Goal: Use online tool/utility: Utilize a website feature to perform a specific function

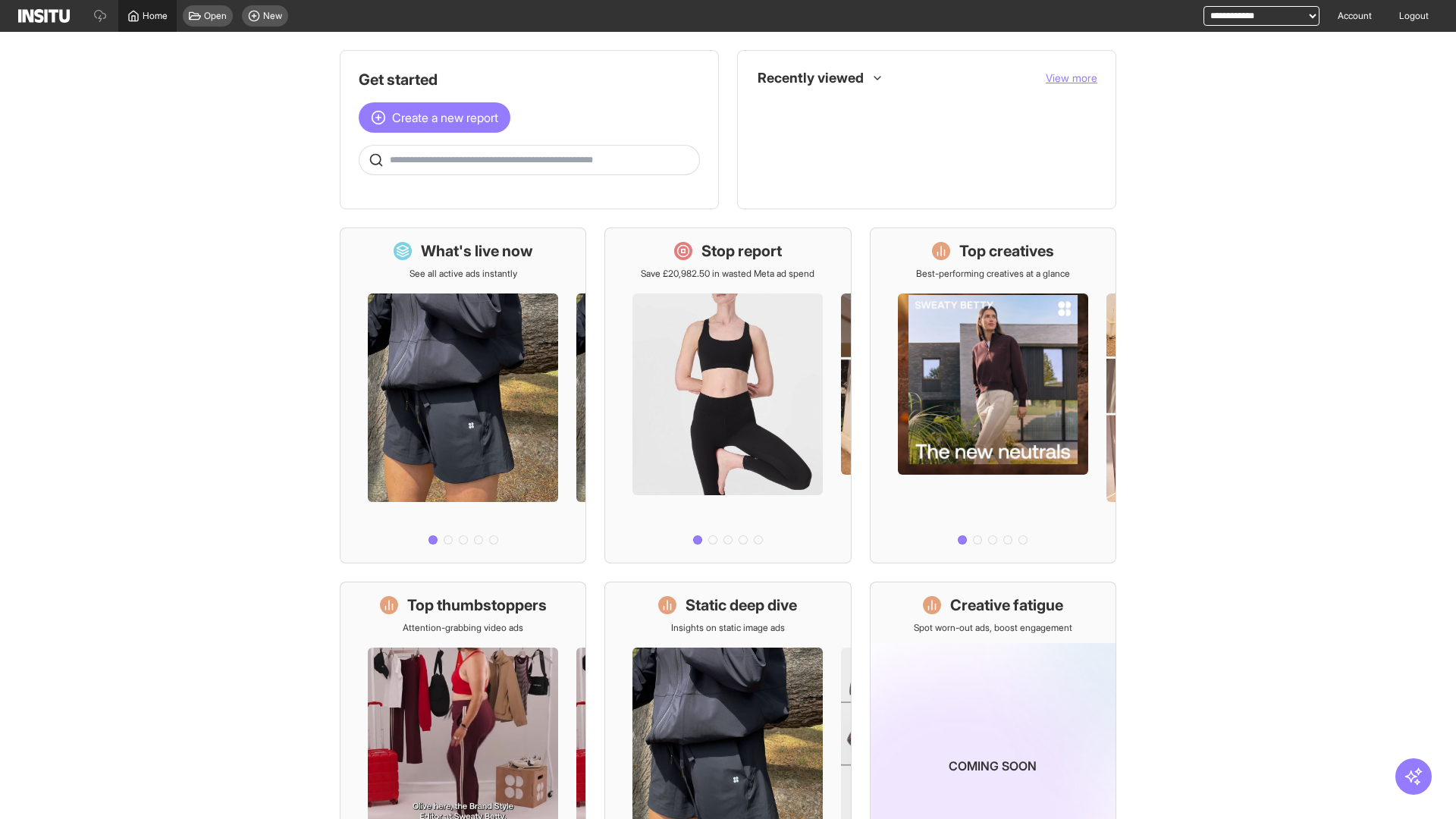
click at [147, 16] on span "Home" at bounding box center [155, 16] width 25 height 12
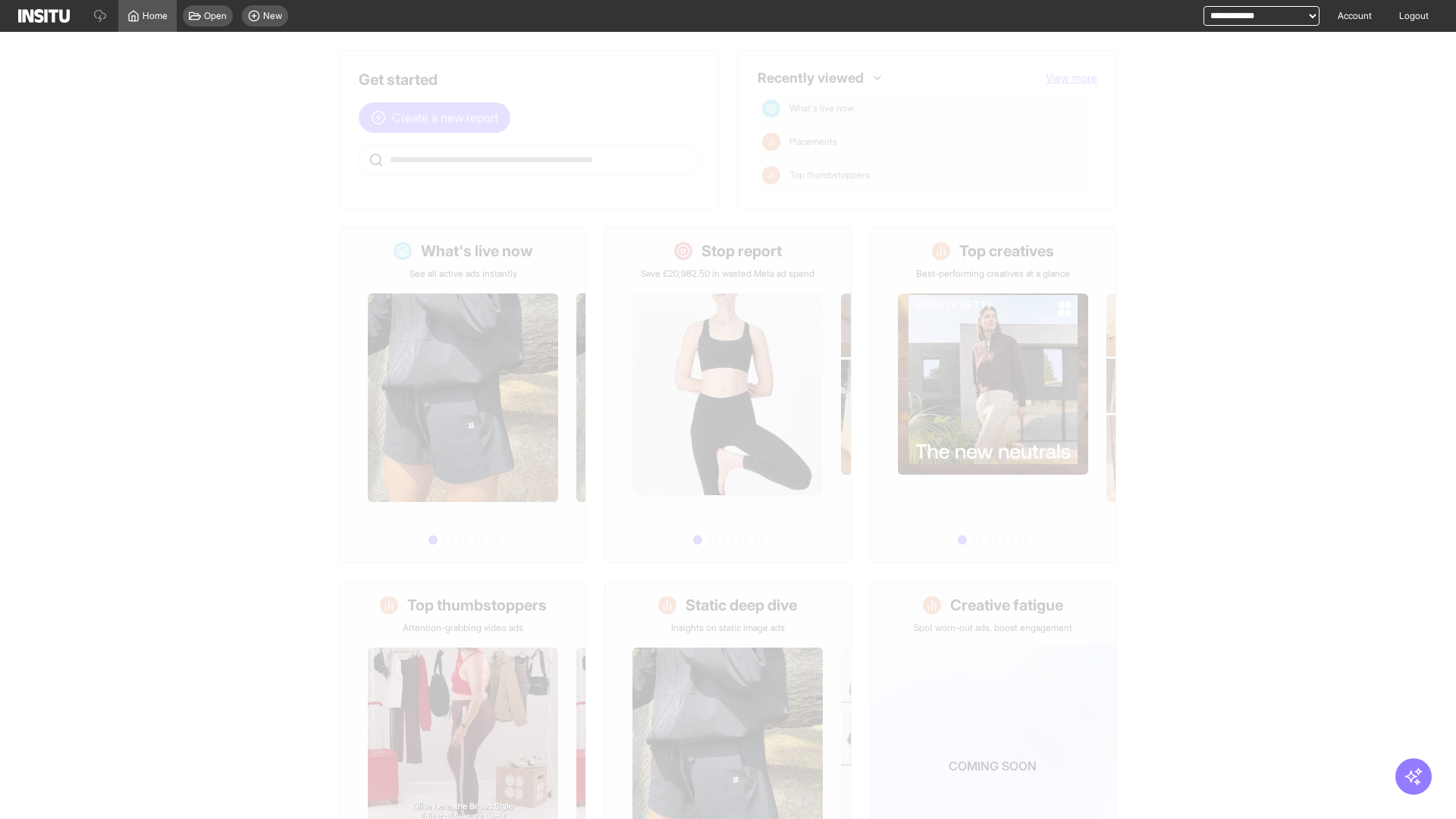
click at [438, 118] on span "Create a new report" at bounding box center [445, 117] width 106 height 18
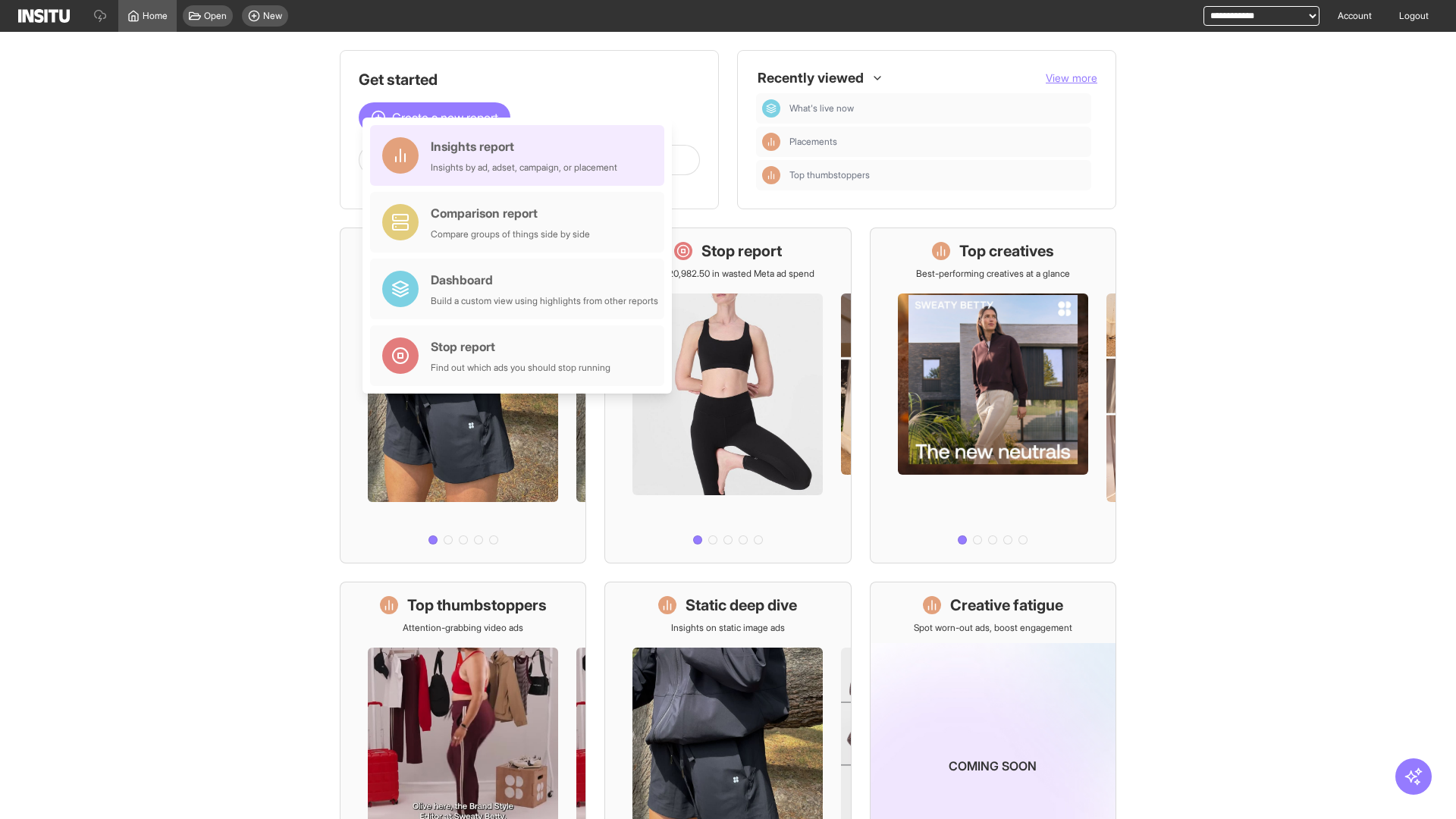
click at [521, 155] on div "Insights report Insights by ad, adset, campaign, or placement" at bounding box center [524, 156] width 186 height 37
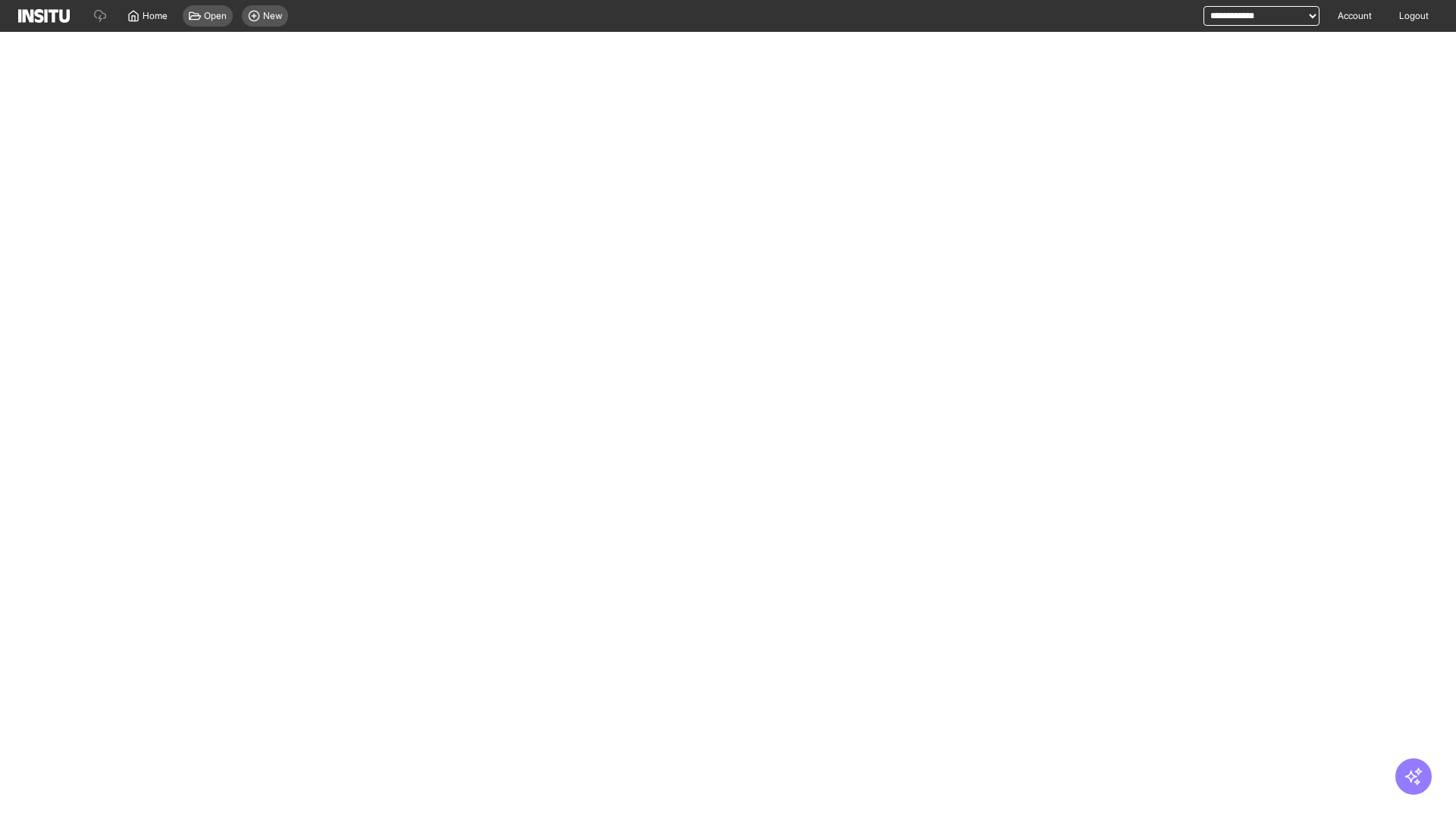
select select "**"
